Goal: Entertainment & Leisure: Consume media (video, audio)

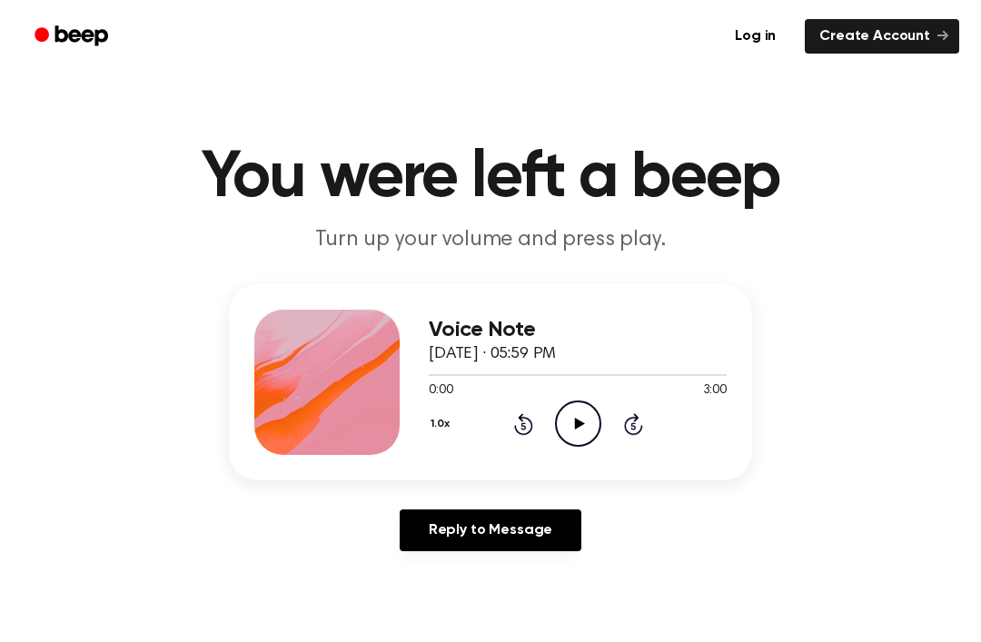
click at [565, 411] on icon "Play Audio" at bounding box center [578, 424] width 46 height 46
click at [529, 427] on icon "Rewind 5 seconds" at bounding box center [523, 424] width 20 height 24
click at [581, 432] on icon "Pause Audio" at bounding box center [578, 424] width 46 height 46
click at [579, 423] on icon at bounding box center [579, 424] width 10 height 12
click at [592, 430] on icon "Pause Audio" at bounding box center [578, 424] width 46 height 46
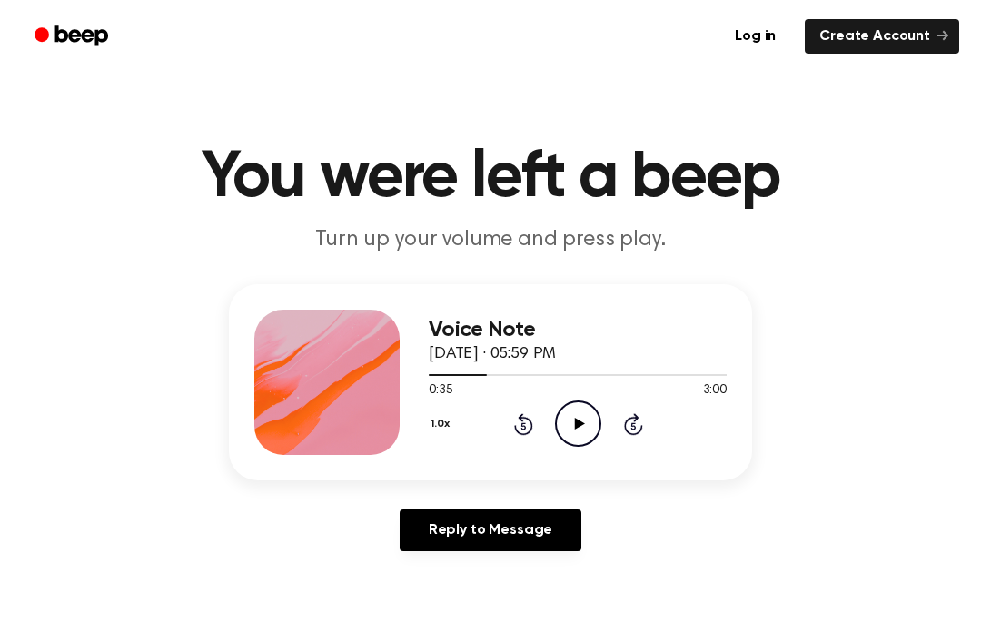
click at [591, 423] on icon "Play Audio" at bounding box center [578, 424] width 46 height 46
click at [573, 433] on icon "Pause Audio" at bounding box center [578, 424] width 46 height 46
click at [527, 423] on icon "Rewind 5 seconds" at bounding box center [523, 424] width 20 height 24
click at [526, 428] on icon "Rewind 5 seconds" at bounding box center [523, 424] width 20 height 24
click at [532, 417] on icon "Rewind 5 seconds" at bounding box center [523, 424] width 20 height 24
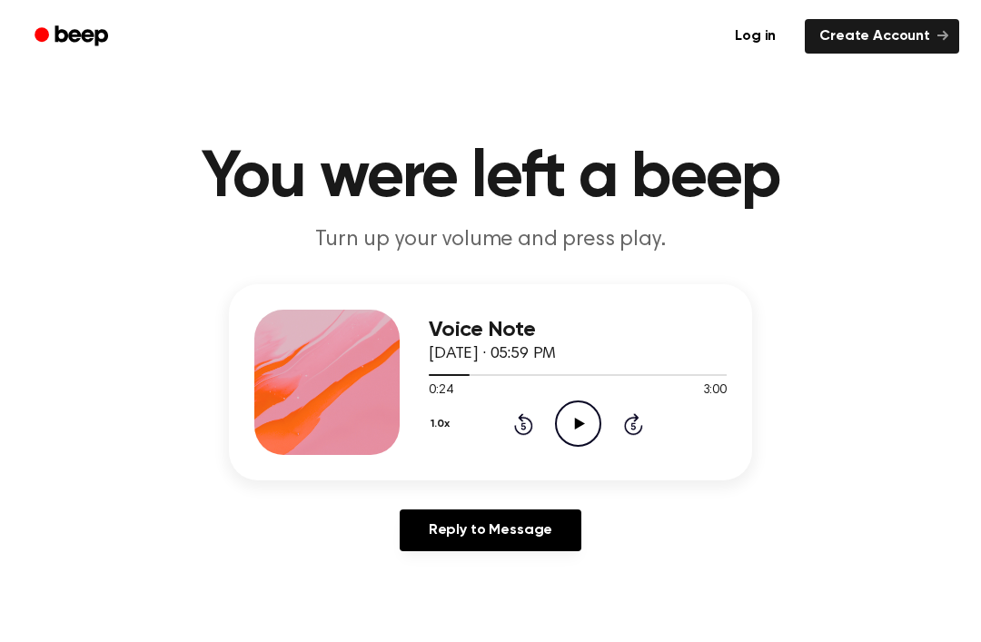
click at [575, 417] on icon "Play Audio" at bounding box center [578, 424] width 46 height 46
click at [564, 426] on icon "Pause Audio" at bounding box center [578, 424] width 46 height 46
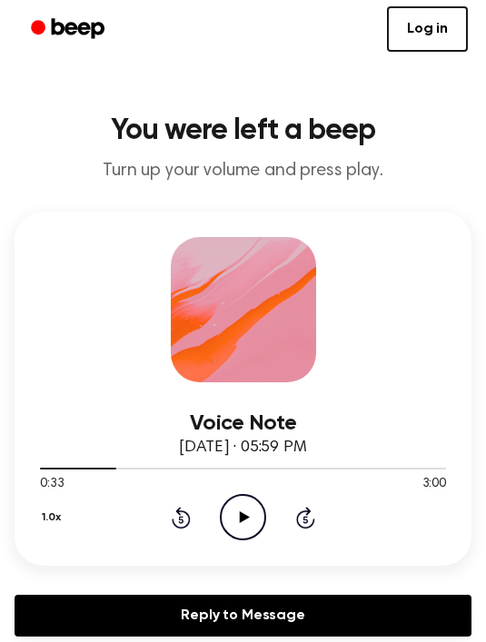
click at [243, 521] on icon "Play Audio" at bounding box center [243, 517] width 46 height 46
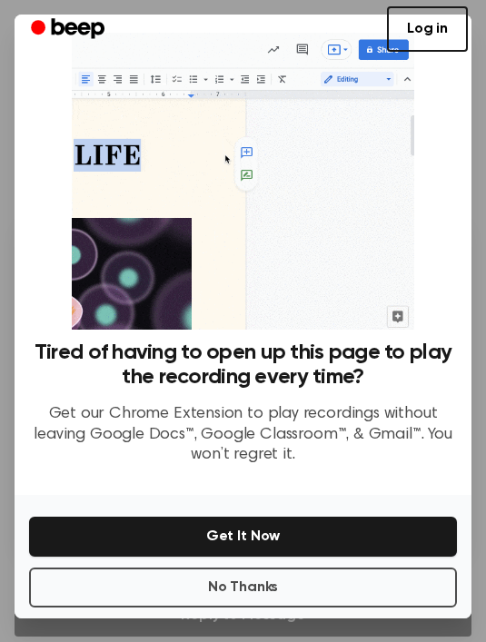
click at [244, 598] on button "No Thanks" at bounding box center [243, 588] width 428 height 40
click at [243, 597] on link "Reply to Message" at bounding box center [243, 616] width 457 height 42
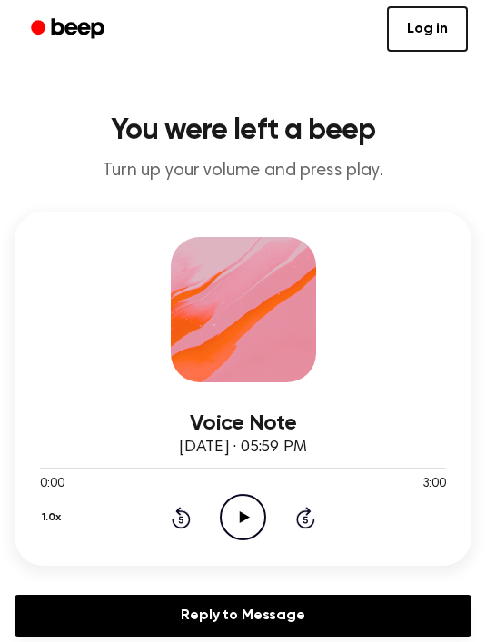
click at [254, 518] on icon "Play Audio" at bounding box center [243, 517] width 46 height 46
click at [296, 523] on icon "Skip 5 seconds" at bounding box center [305, 518] width 20 height 24
click at [295, 526] on icon "Skip 5 seconds" at bounding box center [305, 518] width 20 height 24
click at [249, 519] on icon "Pause Audio" at bounding box center [243, 517] width 46 height 46
click at [233, 537] on circle at bounding box center [243, 517] width 45 height 45
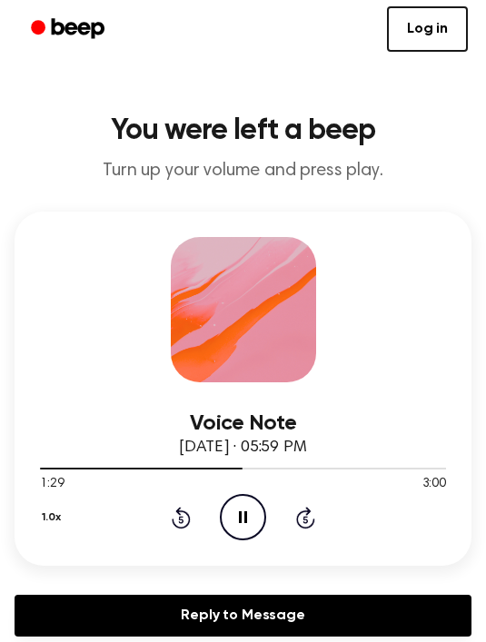
click at [248, 536] on icon "Pause Audio" at bounding box center [243, 517] width 46 height 46
click at [230, 514] on icon "Play Audio" at bounding box center [243, 517] width 46 height 46
click at [244, 520] on icon at bounding box center [243, 517] width 8 height 12
click at [244, 528] on icon "Play Audio" at bounding box center [243, 517] width 46 height 46
click at [245, 515] on icon at bounding box center [243, 517] width 8 height 12
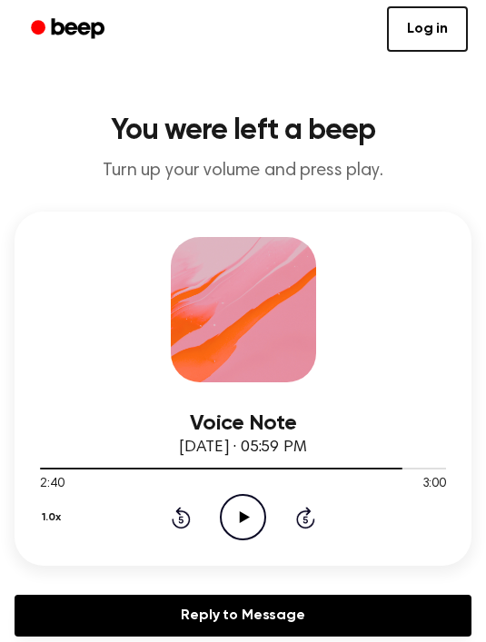
click at [233, 530] on icon "Play Audio" at bounding box center [243, 517] width 46 height 46
click at [248, 525] on icon "Pause Audio" at bounding box center [243, 517] width 46 height 46
click at [182, 519] on icon "Rewind 5 seconds" at bounding box center [181, 518] width 20 height 24
click at [181, 519] on icon "Rewind 5 seconds" at bounding box center [181, 518] width 20 height 24
click at [185, 520] on icon "Rewind 5 seconds" at bounding box center [181, 518] width 20 height 24
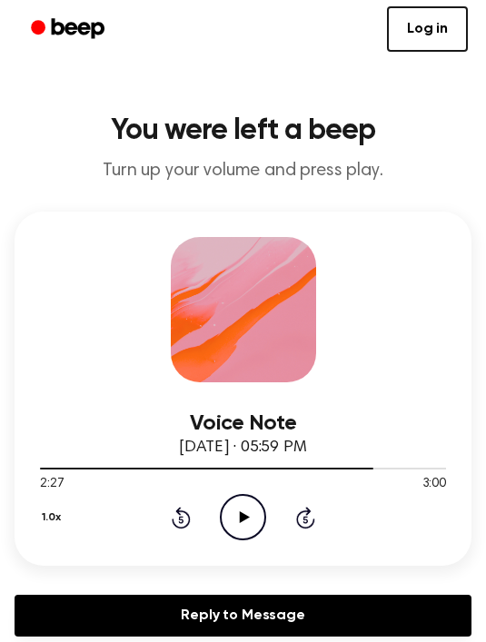
click at [183, 520] on icon "Rewind 5 seconds" at bounding box center [181, 518] width 20 height 24
click at [178, 516] on icon "Rewind 5 seconds" at bounding box center [181, 518] width 20 height 24
click at [233, 525] on icon "Play Audio" at bounding box center [243, 517] width 46 height 46
click at [244, 521] on icon at bounding box center [243, 517] width 8 height 12
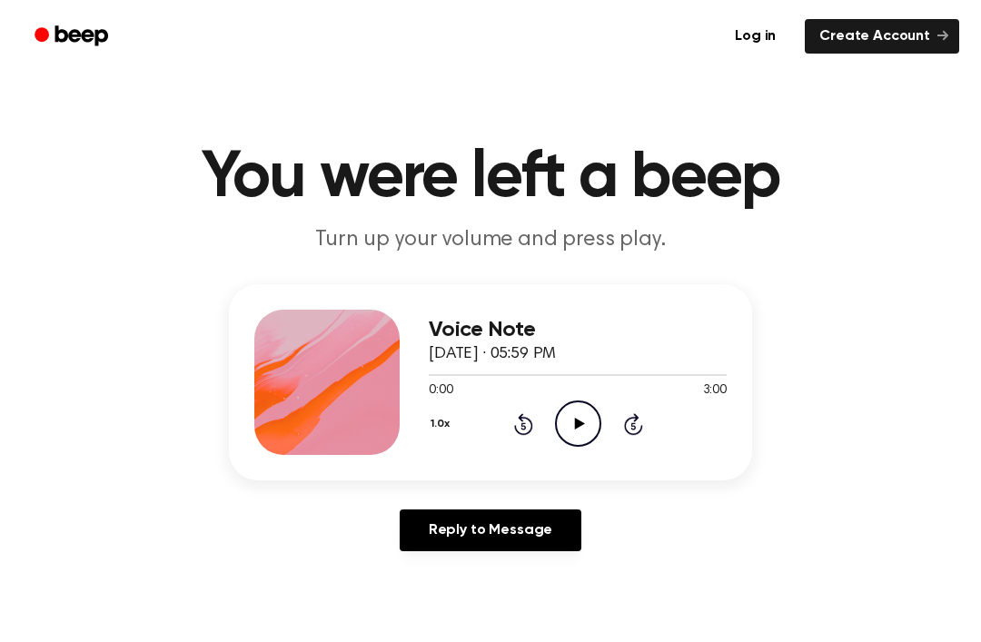
click at [571, 435] on icon "Play Audio" at bounding box center [578, 424] width 46 height 46
click at [639, 428] on icon "Skip 5 seconds" at bounding box center [633, 424] width 20 height 24
click at [566, 431] on icon "Pause Audio" at bounding box center [578, 424] width 46 height 46
click at [525, 430] on icon at bounding box center [522, 425] width 5 height 7
click at [567, 432] on icon "Play Audio" at bounding box center [578, 424] width 46 height 46
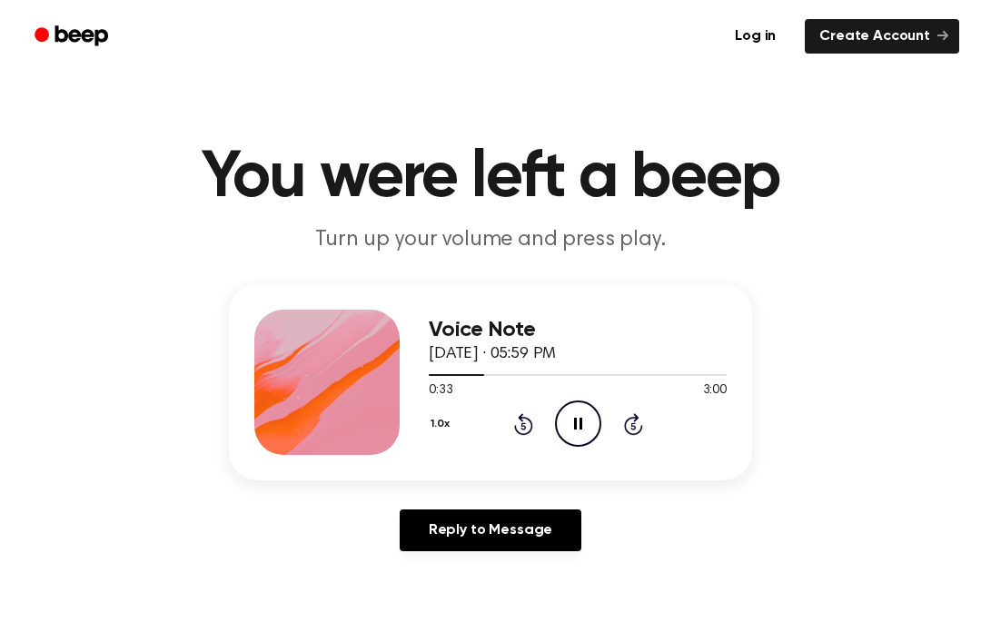
click at [573, 437] on icon "Pause Audio" at bounding box center [578, 424] width 46 height 46
click at [530, 431] on icon at bounding box center [523, 424] width 19 height 22
click at [524, 425] on icon "Rewind 5 seconds" at bounding box center [523, 424] width 20 height 24
click at [575, 414] on icon "Play Audio" at bounding box center [578, 424] width 46 height 46
click at [581, 416] on icon "Pause Audio" at bounding box center [578, 424] width 46 height 46
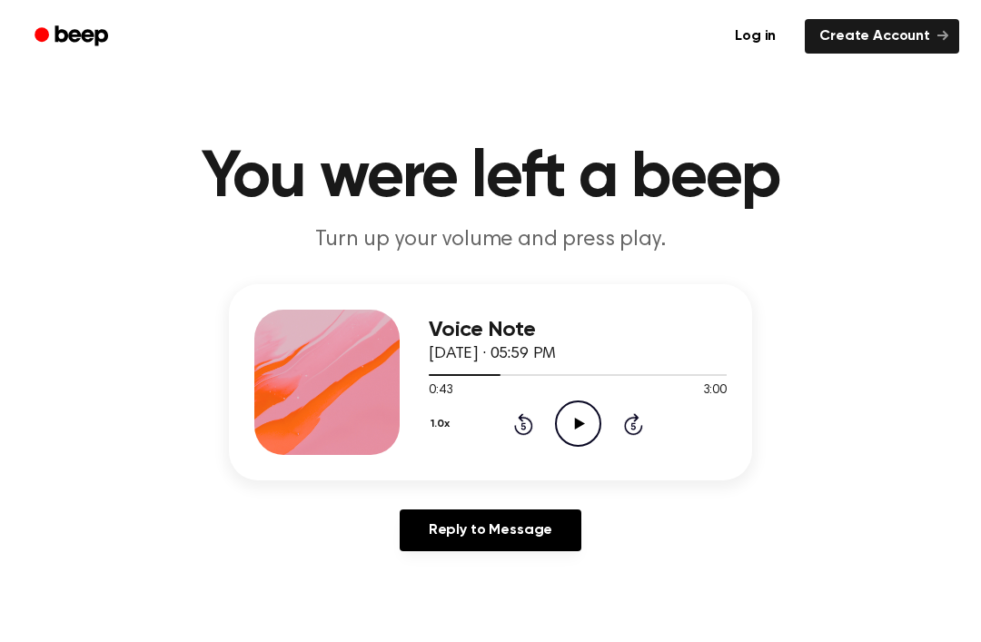
click at [529, 434] on icon at bounding box center [523, 424] width 19 height 22
click at [523, 429] on icon "Rewind 5 seconds" at bounding box center [523, 424] width 20 height 24
click at [577, 426] on icon at bounding box center [579, 424] width 10 height 12
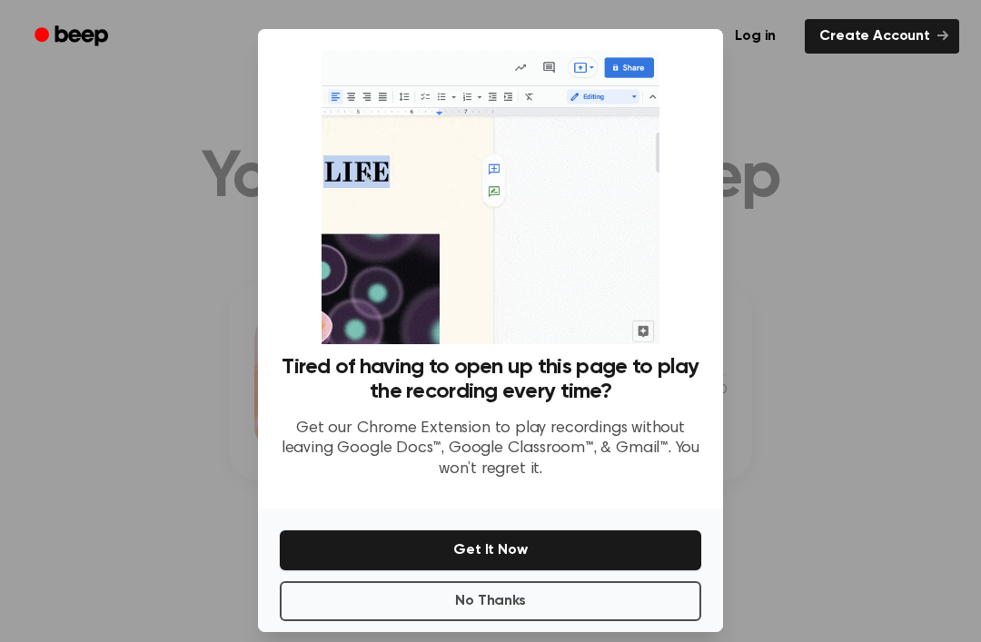
click at [618, 621] on button "No Thanks" at bounding box center [490, 601] width 421 height 40
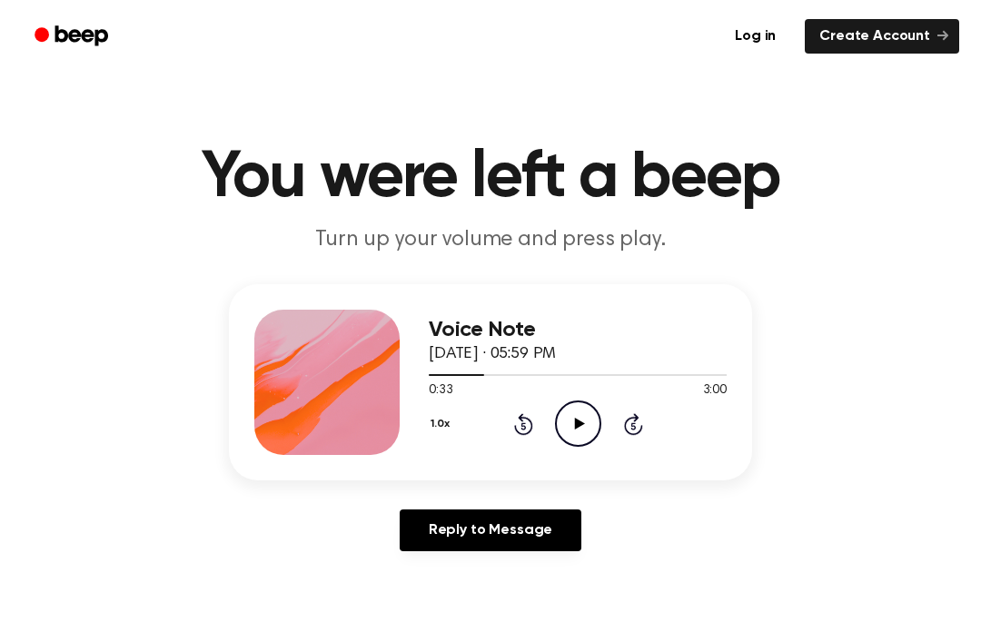
click at [580, 427] on icon "Play Audio" at bounding box center [578, 424] width 46 height 46
click at [579, 434] on icon "Pause Audio" at bounding box center [578, 424] width 46 height 46
click at [524, 418] on icon at bounding box center [523, 424] width 19 height 22
click at [519, 429] on icon "Rewind 5 seconds" at bounding box center [523, 424] width 20 height 24
click at [569, 430] on icon "Play Audio" at bounding box center [578, 424] width 46 height 46
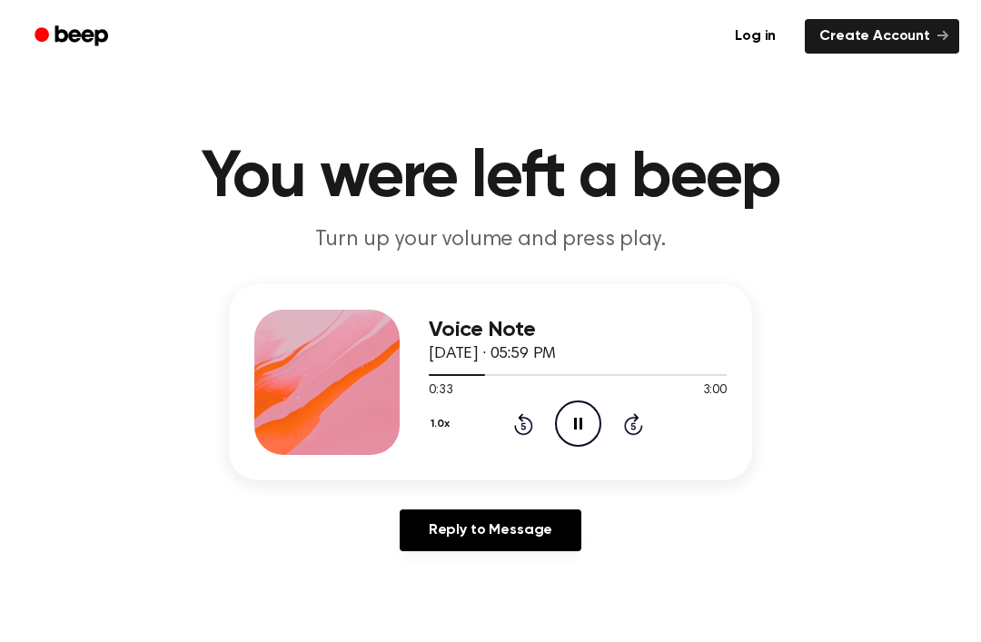
click at [576, 426] on icon at bounding box center [578, 424] width 8 height 12
click at [525, 427] on icon at bounding box center [522, 425] width 5 height 7
click at [563, 432] on icon "Play Audio" at bounding box center [578, 424] width 46 height 46
click at [564, 418] on icon "Pause Audio" at bounding box center [578, 424] width 46 height 46
click at [578, 423] on icon at bounding box center [579, 424] width 10 height 12
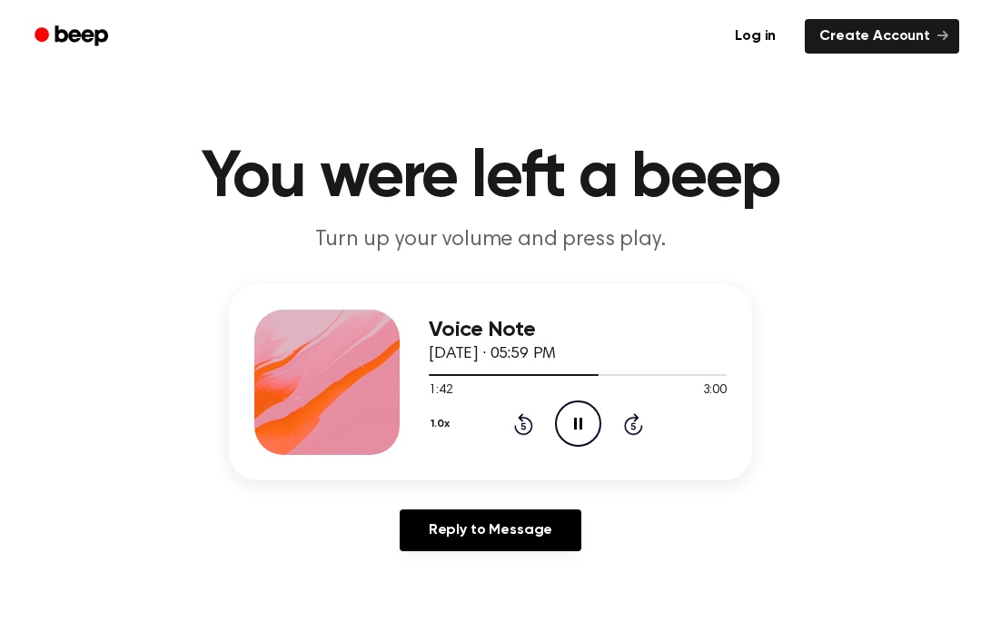
click at [599, 438] on icon "Pause Audio" at bounding box center [578, 424] width 46 height 46
click at [580, 423] on icon at bounding box center [579, 424] width 10 height 12
click at [443, 421] on button "1.0x" at bounding box center [442, 424] width 27 height 31
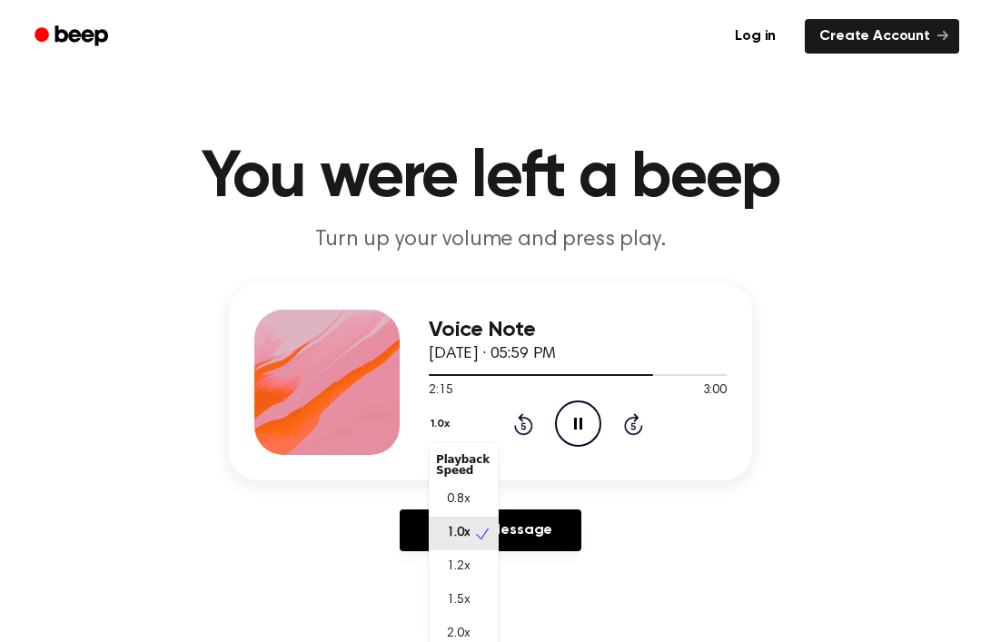
click at [461, 596] on span "1.5x" at bounding box center [458, 600] width 23 height 19
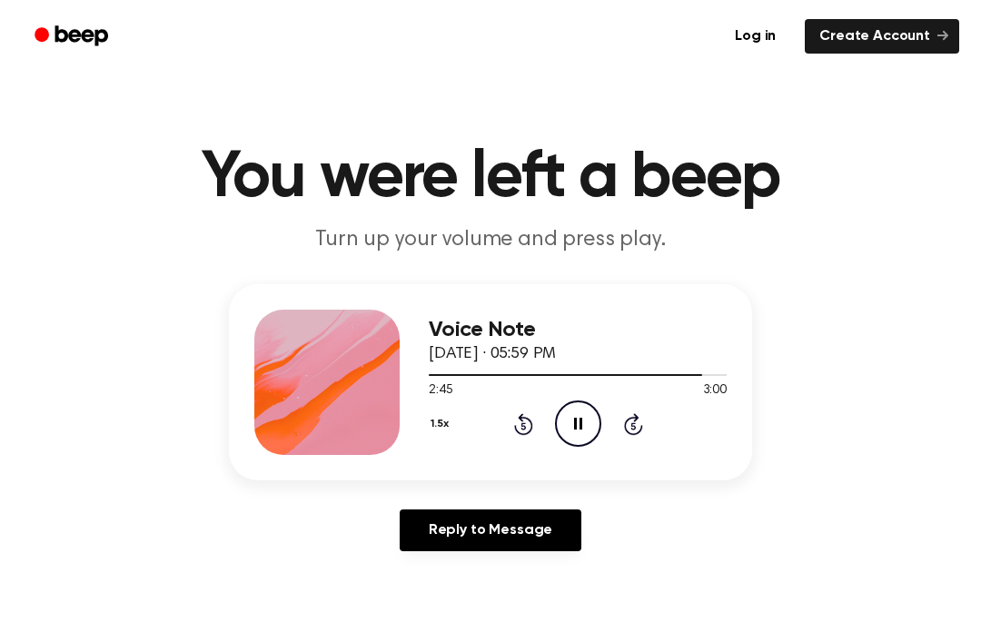
click at [586, 427] on icon "Pause Audio" at bounding box center [578, 424] width 46 height 46
